Goal: Task Accomplishment & Management: Use online tool/utility

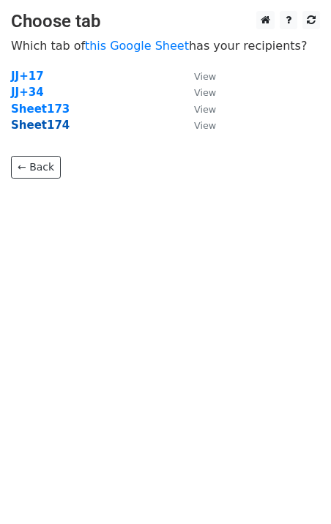
click at [47, 130] on strong "Sheet174" at bounding box center [40, 125] width 59 height 13
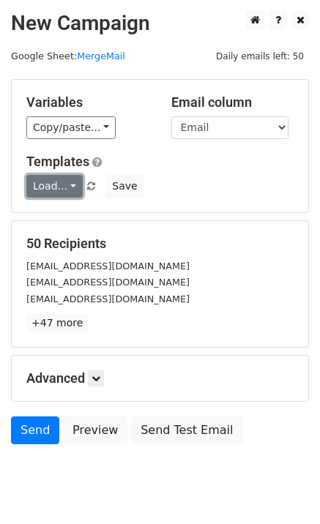
drag, startPoint x: 43, startPoint y: 182, endPoint x: 48, endPoint y: 188, distance: 8.3
click at [45, 182] on link "Load..." at bounding box center [54, 186] width 56 height 23
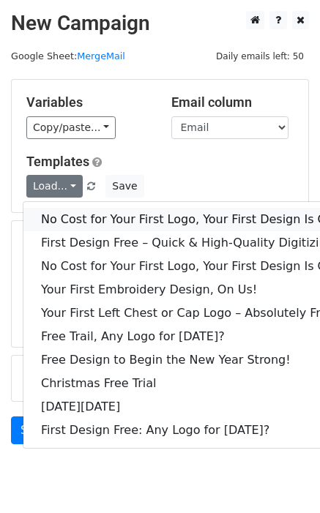
click at [63, 214] on link "No Cost for Your First Logo, Your First Design Is On Us!" at bounding box center [198, 219] width 351 height 23
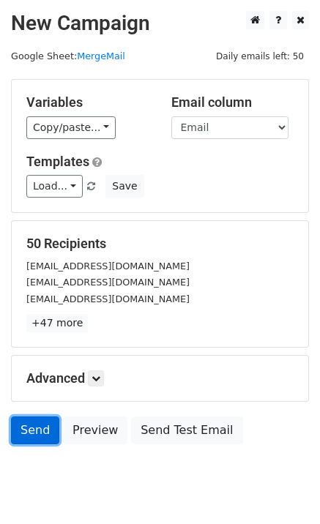
click at [21, 436] on link "Send" at bounding box center [35, 431] width 48 height 28
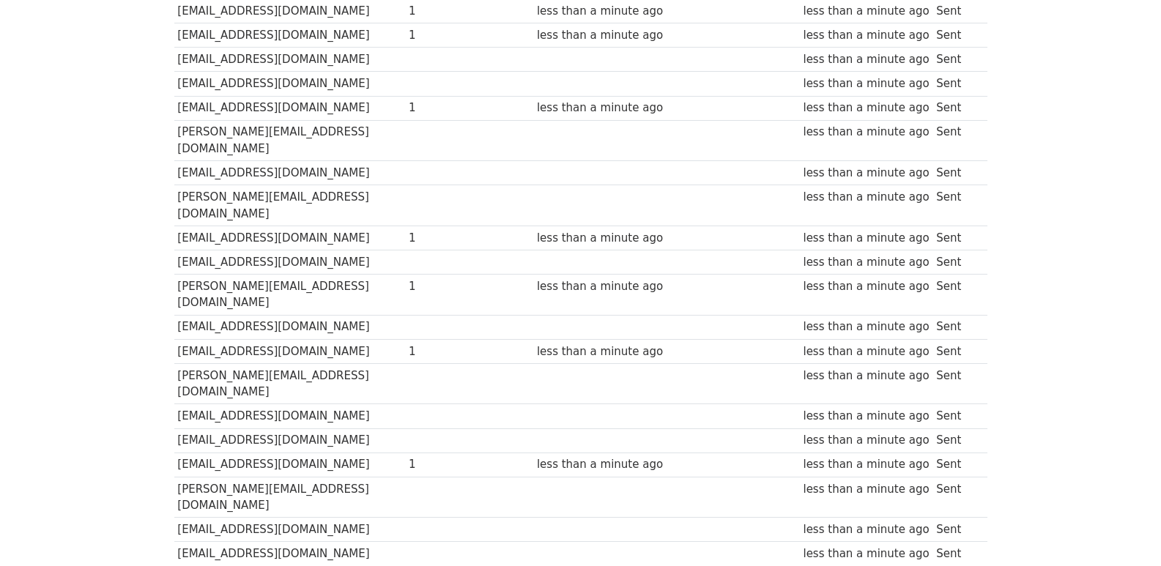
scroll to position [976, 0]
